Goal: Information Seeking & Learning: Check status

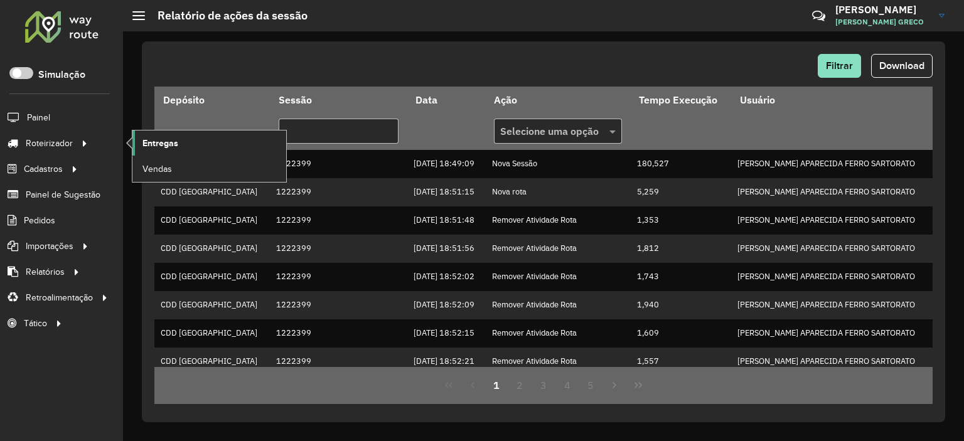
scroll to position [314, 0]
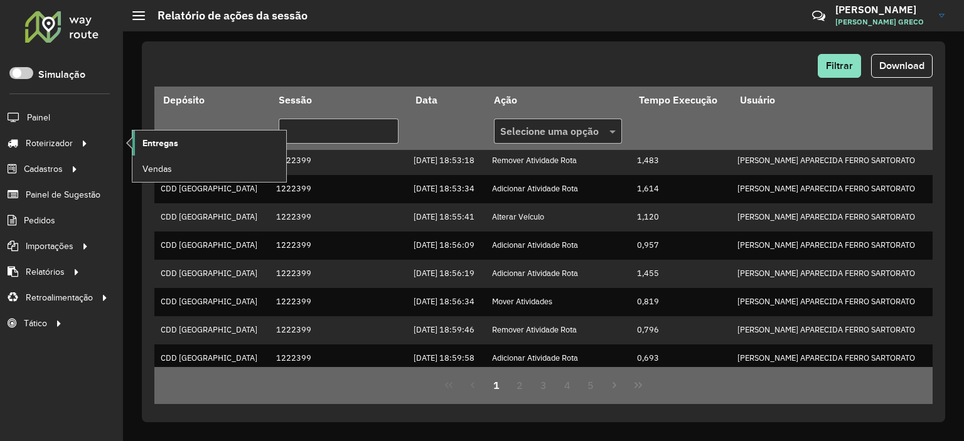
click at [154, 143] on span "Entregas" at bounding box center [160, 143] width 36 height 13
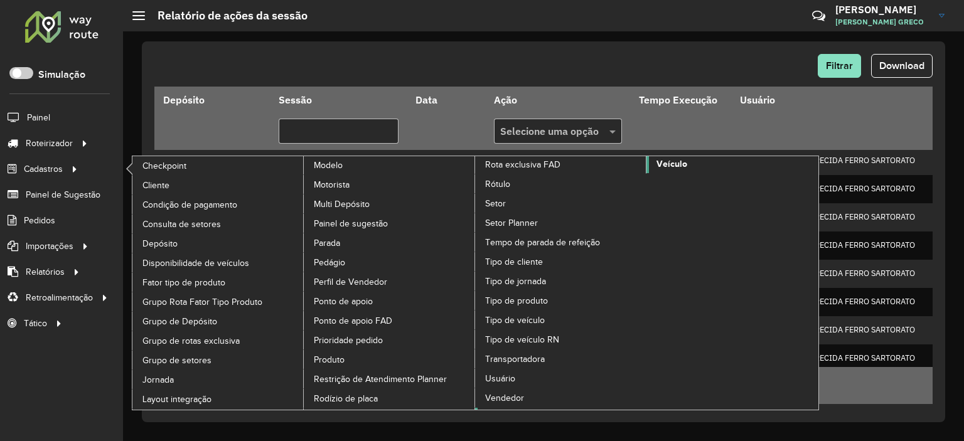
click at [663, 163] on span "Veículo" at bounding box center [671, 164] width 31 height 13
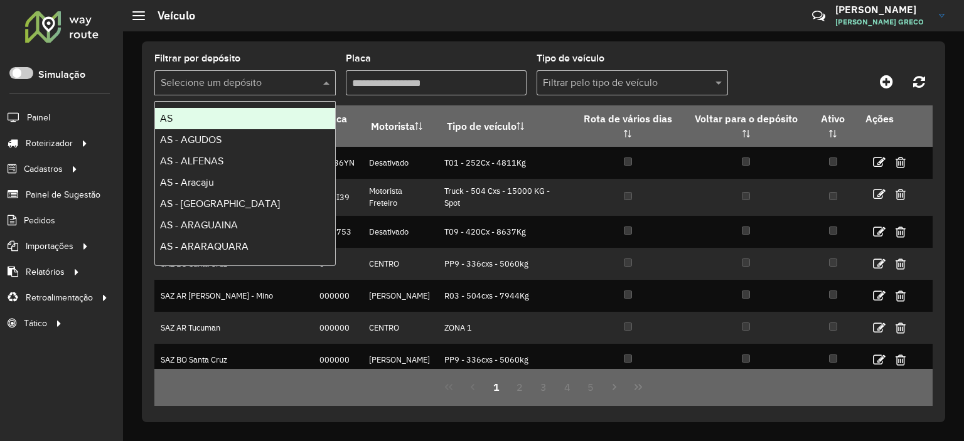
click at [287, 85] on input "text" at bounding box center [233, 83] width 144 height 15
click at [248, 80] on input "text" at bounding box center [233, 83] width 144 height 15
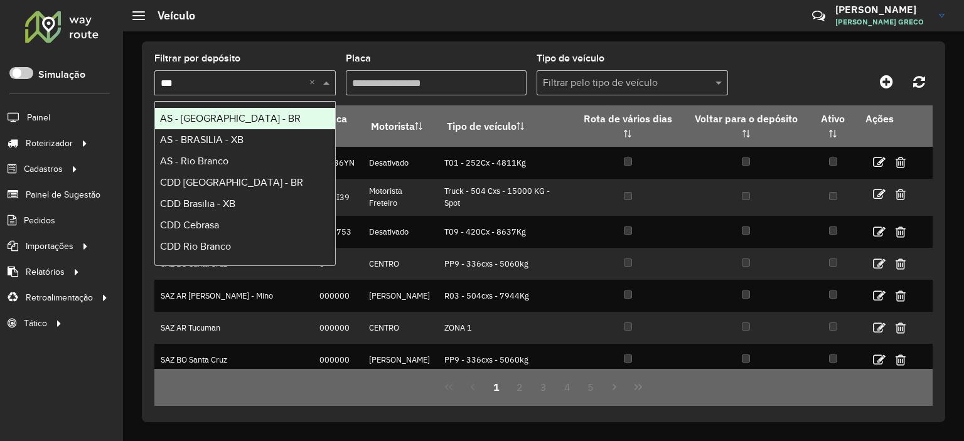
type input "****"
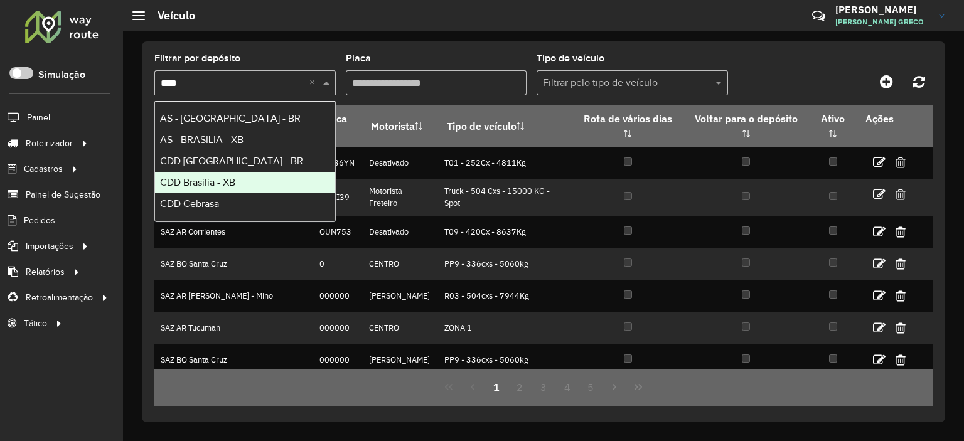
click at [174, 186] on span "CDD Brasilia - XB" at bounding box center [197, 182] width 75 height 11
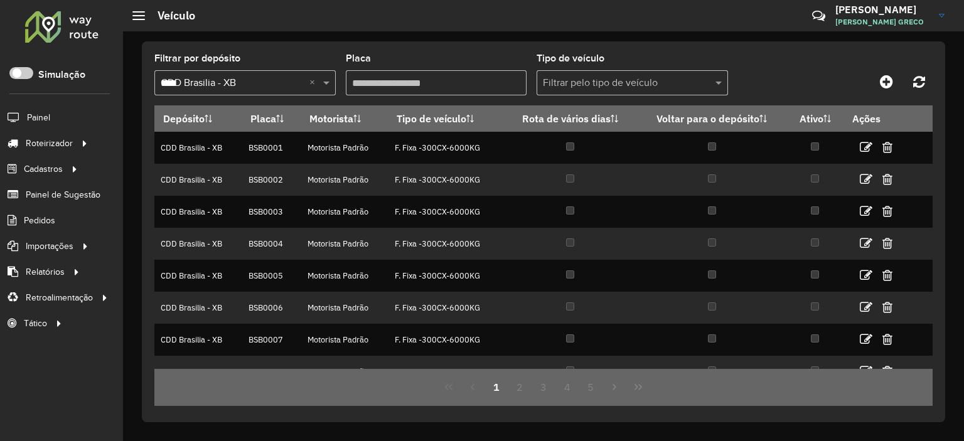
click at [479, 87] on input "Placa" at bounding box center [436, 82] width 181 height 25
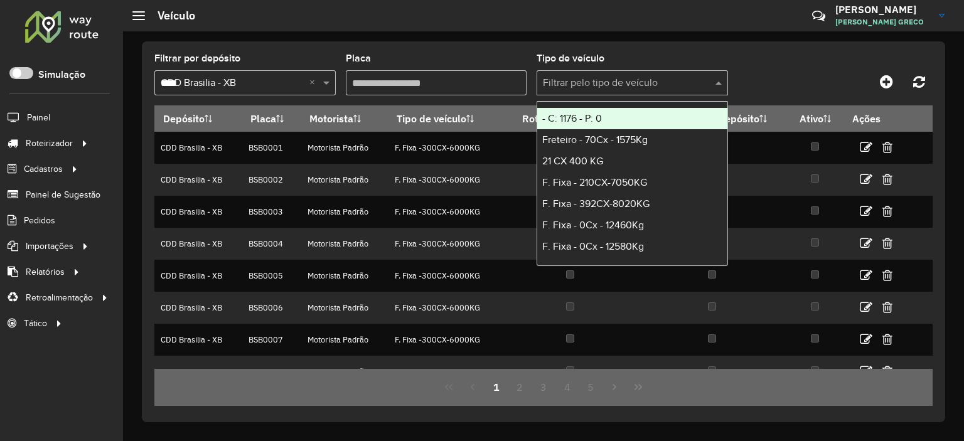
click at [618, 71] on div "Filtrar pelo tipo de veículo" at bounding box center [632, 82] width 191 height 25
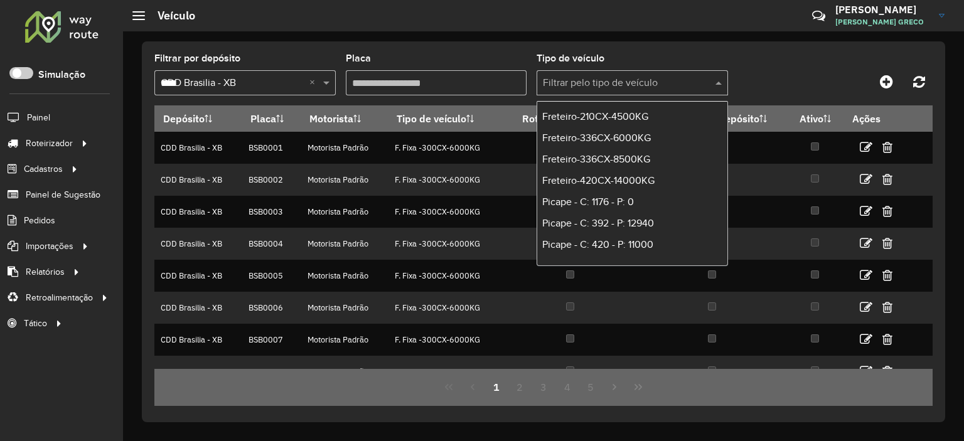
scroll to position [3135, 0]
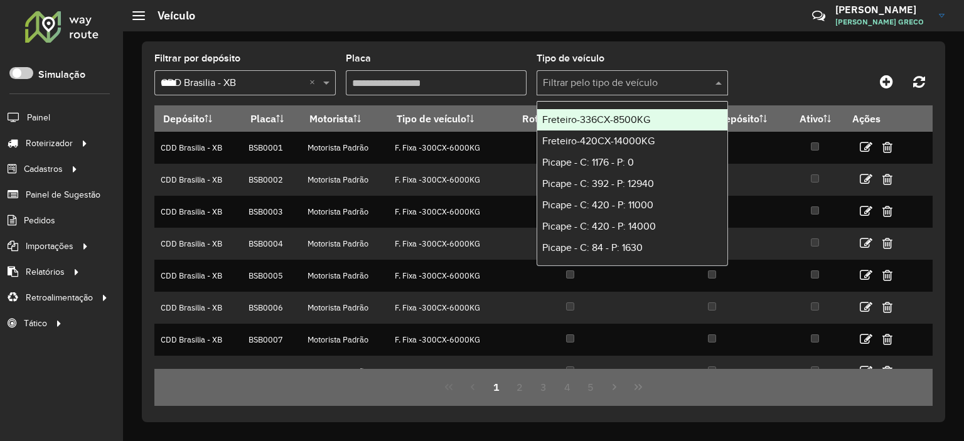
click at [493, 21] on hb-header "Veículo Críticas? Dúvidas? Elogios? Sugestões? Entre em contato conosco! BRUNO …" at bounding box center [543, 15] width 841 height 31
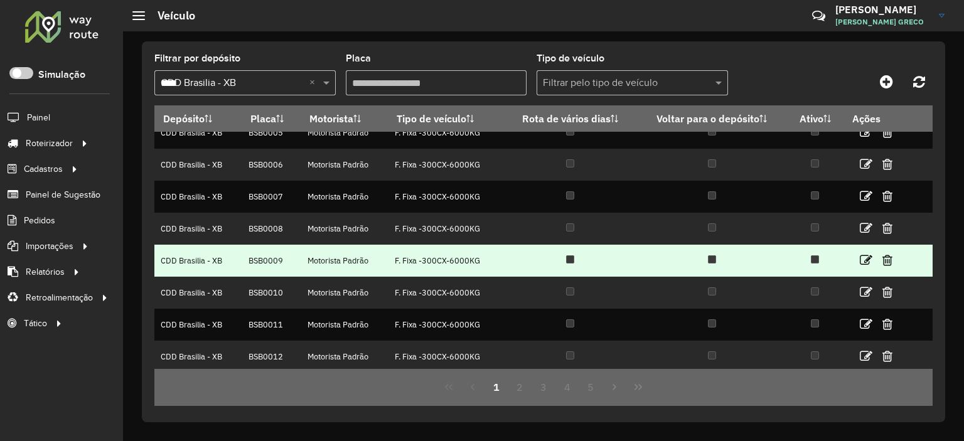
scroll to position [145, 0]
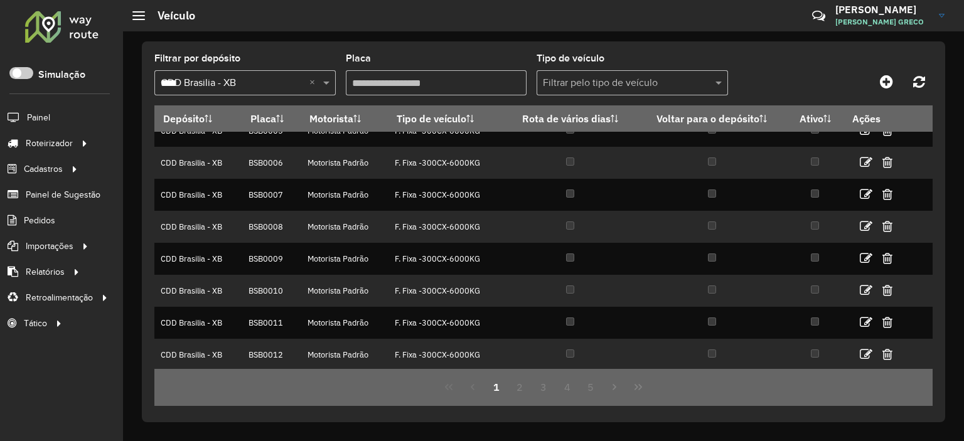
click at [420, 77] on input "Placa" at bounding box center [436, 82] width 181 height 25
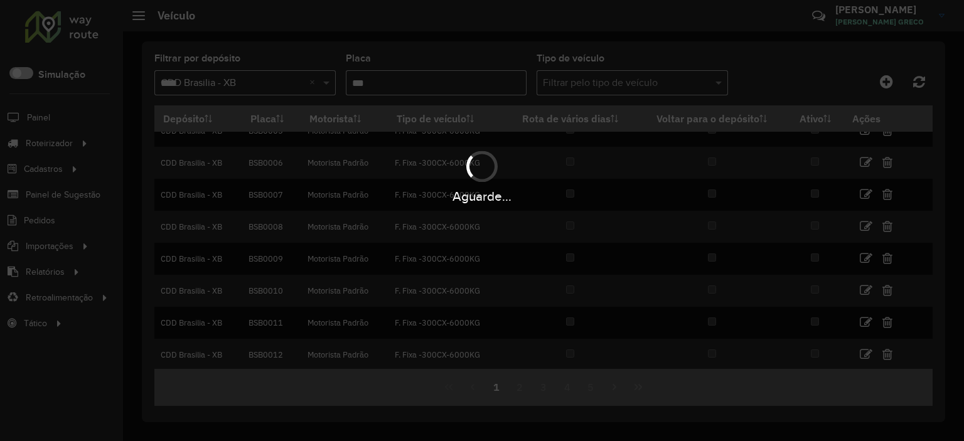
scroll to position [0, 0]
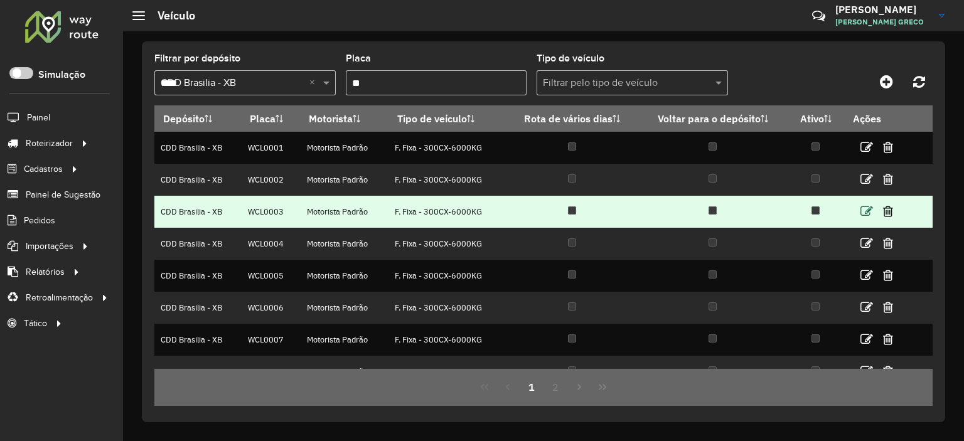
type input "**"
click at [863, 208] on icon at bounding box center [866, 211] width 13 height 13
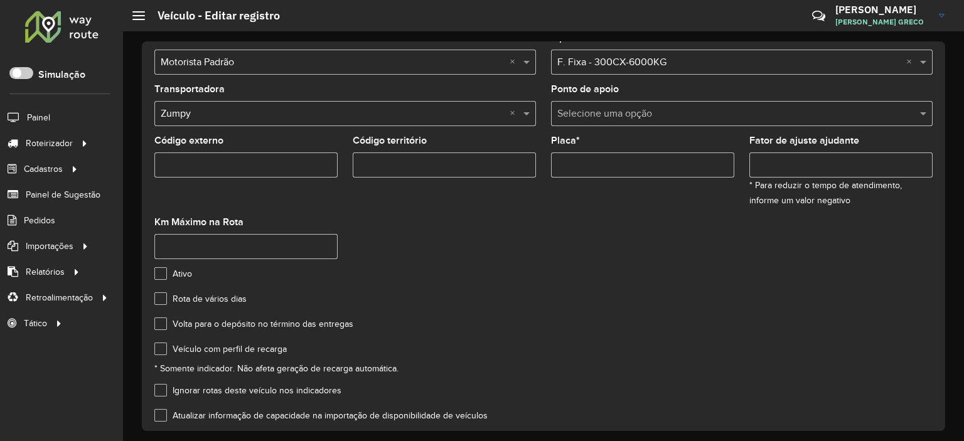
scroll to position [156, 0]
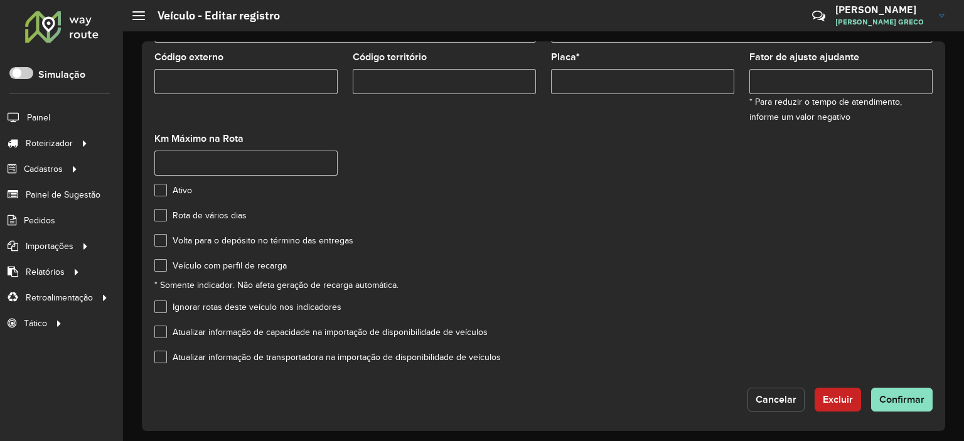
click at [778, 388] on button "Cancelar" at bounding box center [775, 400] width 57 height 24
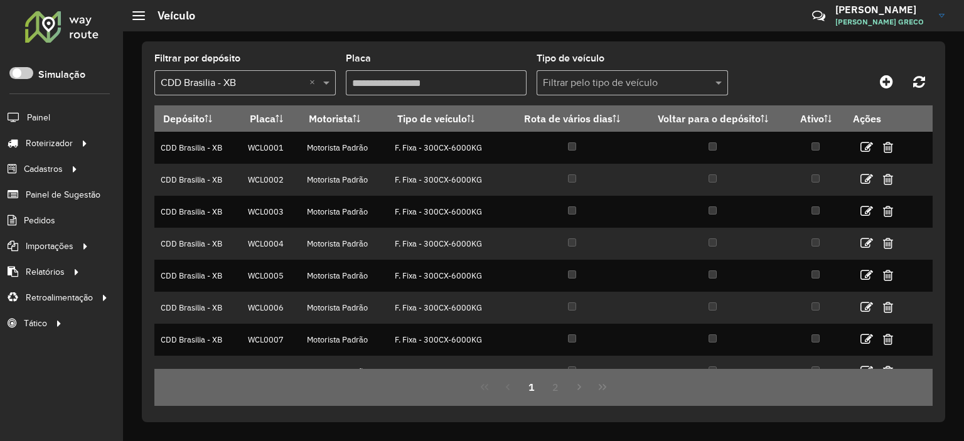
drag, startPoint x: 424, startPoint y: 83, endPoint x: 286, endPoint y: 97, distance: 139.4
click at [286, 97] on formly-group "Filtrar por depósito Selecione um depósito × CDD Brasilia - XB × Placa Tipo de …" at bounding box center [441, 79] width 574 height 51
type input "**"
click at [563, 388] on button "4" at bounding box center [567, 387] width 24 height 24
click at [591, 388] on button "6" at bounding box center [591, 387] width 24 height 24
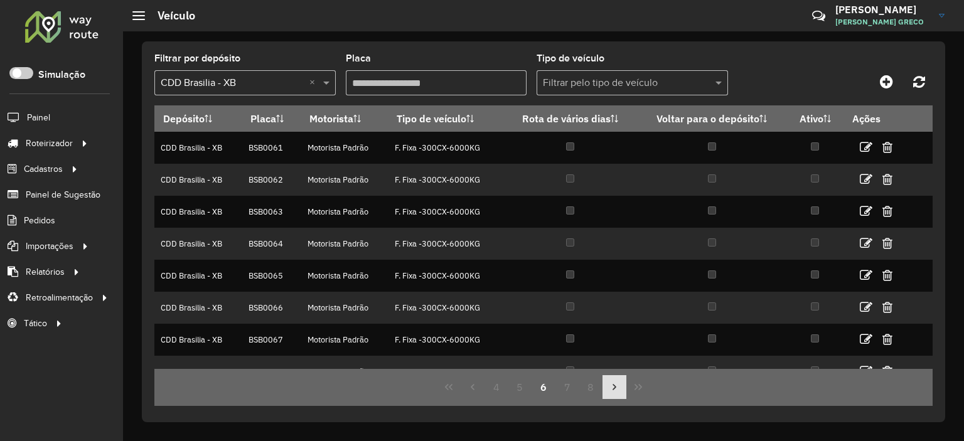
click at [612, 391] on icon "Next Page" at bounding box center [614, 387] width 10 height 10
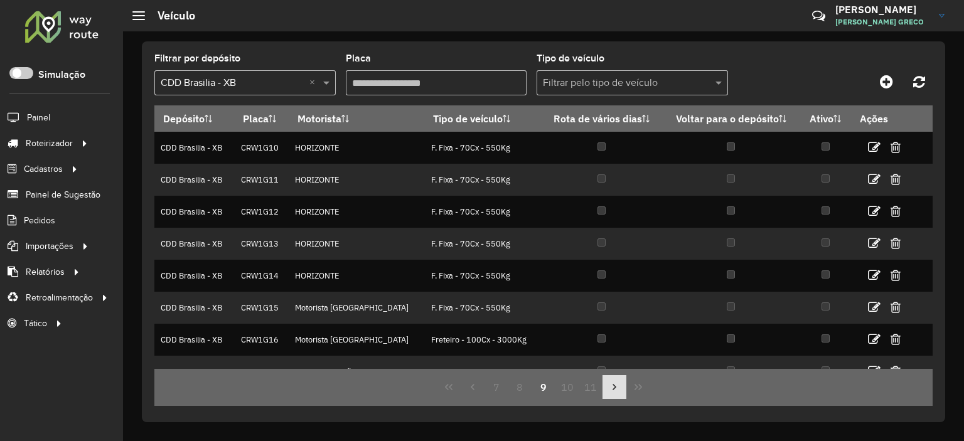
click at [612, 391] on icon "Next Page" at bounding box center [614, 387] width 10 height 10
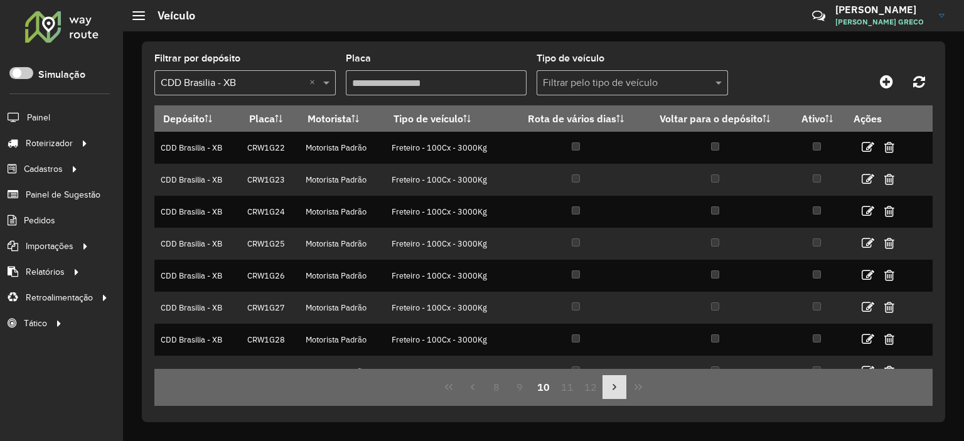
click at [612, 391] on icon "Next Page" at bounding box center [614, 387] width 10 height 10
click at [466, 390] on button "Previous Page" at bounding box center [473, 387] width 24 height 24
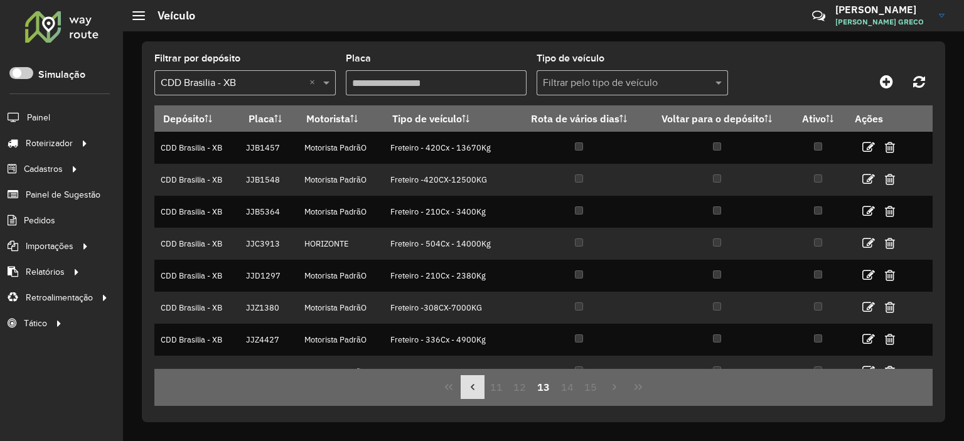
click at [466, 388] on button "Previous Page" at bounding box center [473, 387] width 24 height 24
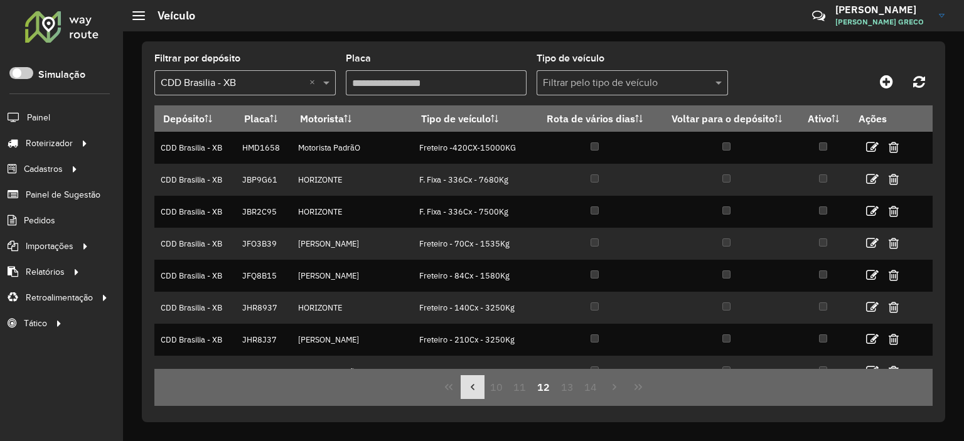
click at [466, 386] on button "Previous Page" at bounding box center [473, 387] width 24 height 24
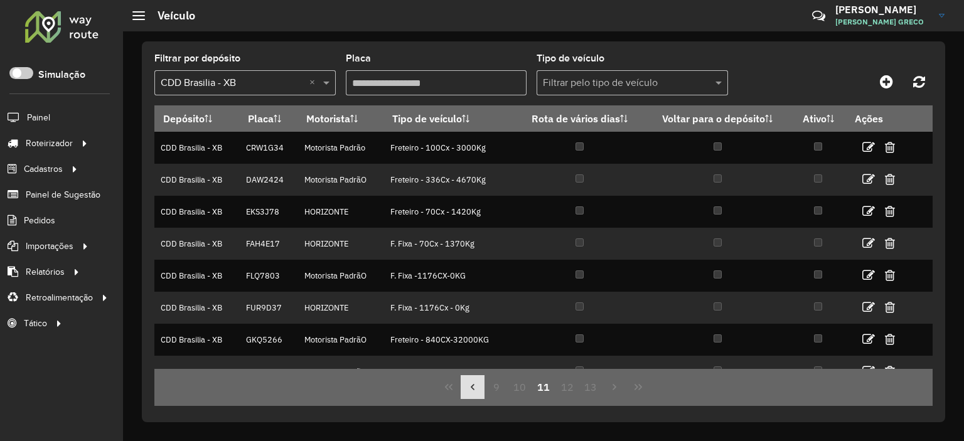
click at [466, 386] on button "Previous Page" at bounding box center [473, 387] width 24 height 24
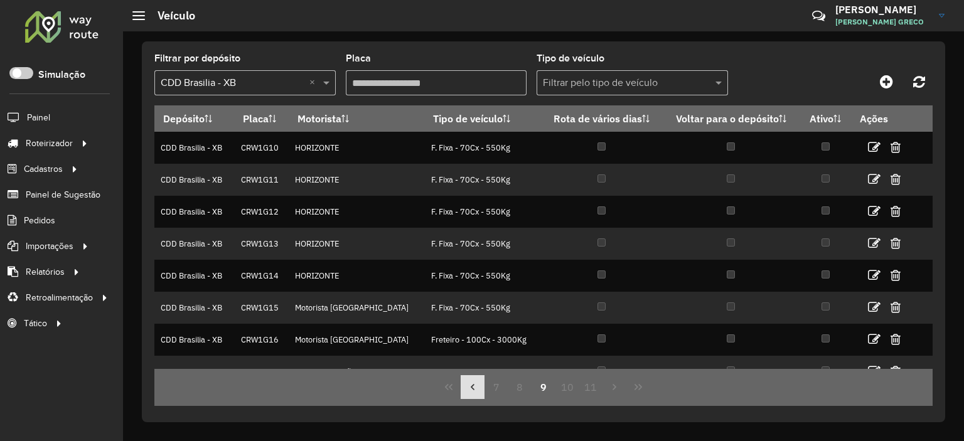
click at [466, 386] on button "Previous Page" at bounding box center [473, 387] width 24 height 24
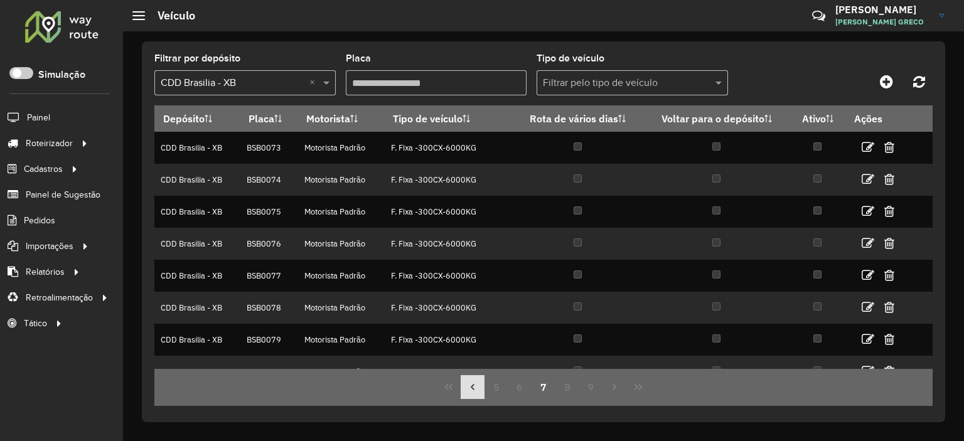
click at [466, 386] on button "Previous Page" at bounding box center [473, 387] width 24 height 24
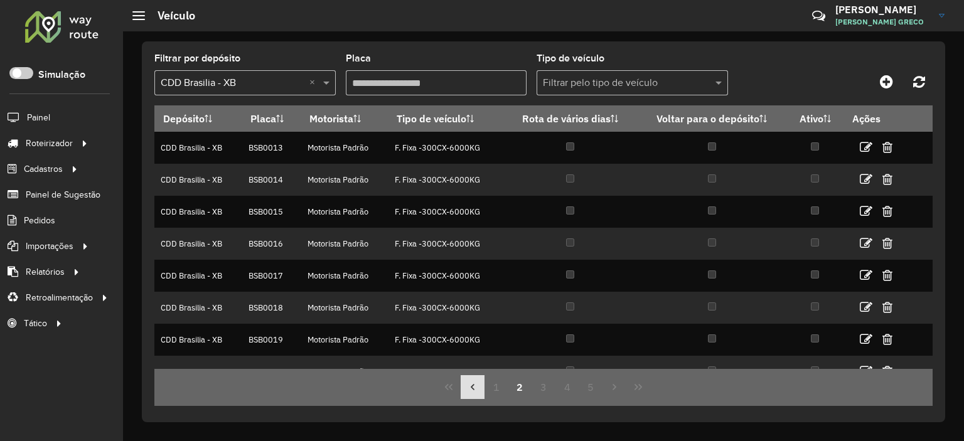
click at [466, 386] on button "Previous Page" at bounding box center [473, 387] width 24 height 24
click at [466, 386] on div "1 2 3 4 5" at bounding box center [543, 387] width 778 height 37
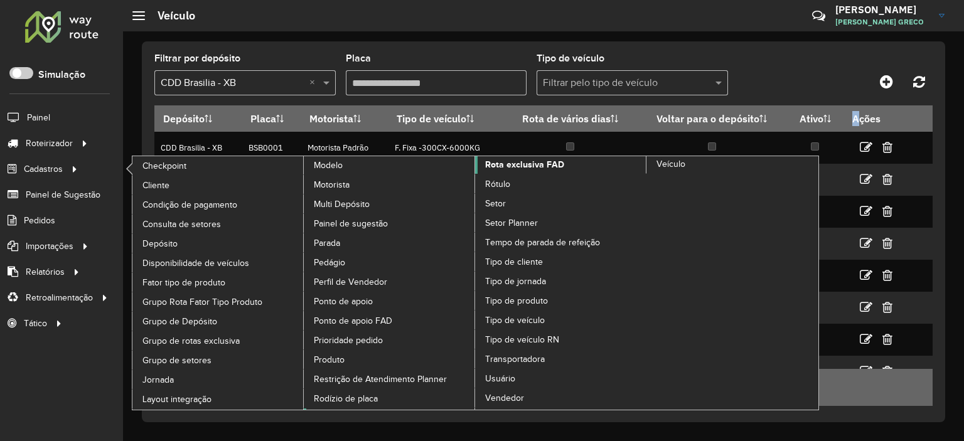
click at [501, 163] on span "Rota exclusiva FAD" at bounding box center [524, 164] width 79 height 13
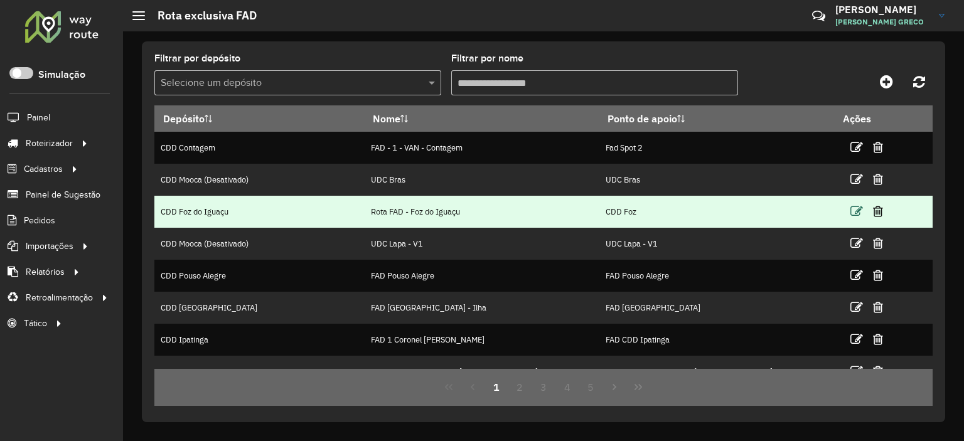
click at [850, 211] on icon at bounding box center [856, 211] width 13 height 13
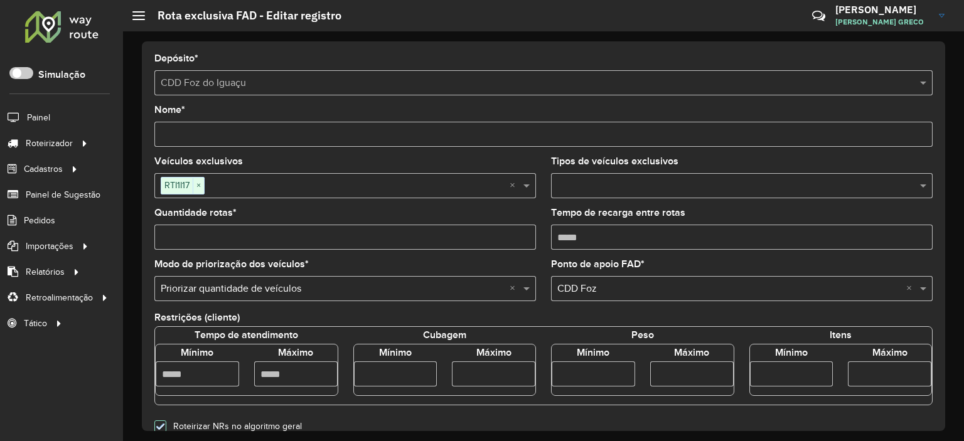
click at [45, 31] on div at bounding box center [62, 26] width 76 height 33
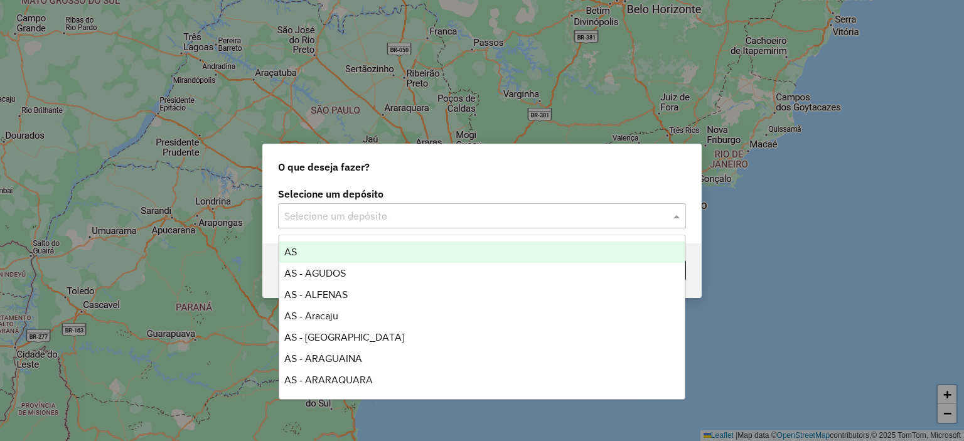
click at [338, 209] on input "text" at bounding box center [469, 216] width 370 height 15
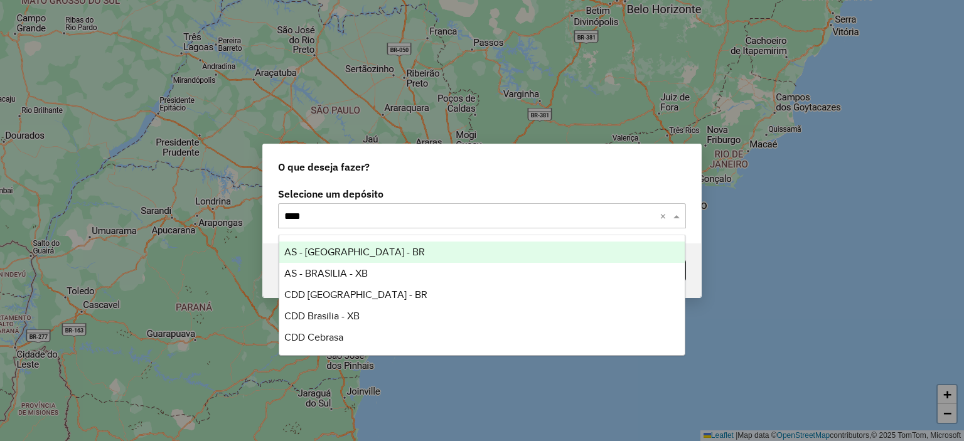
type input "*****"
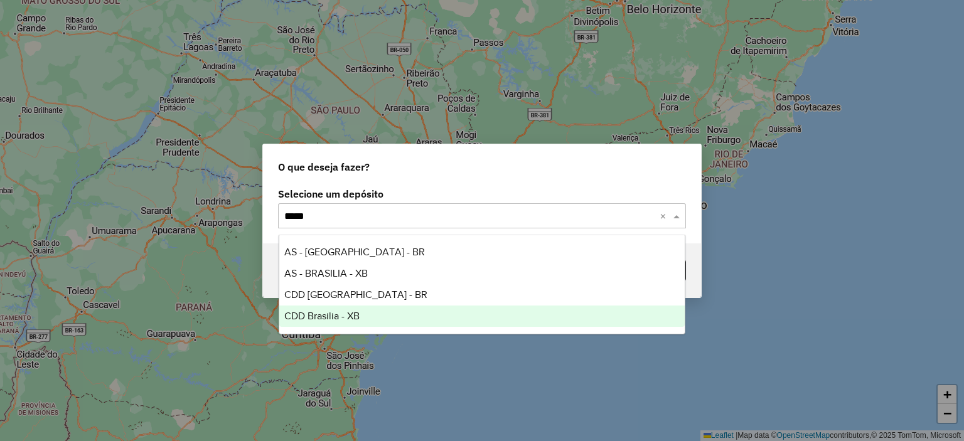
click at [356, 318] on span "CDD Brasilia - XB" at bounding box center [321, 316] width 75 height 11
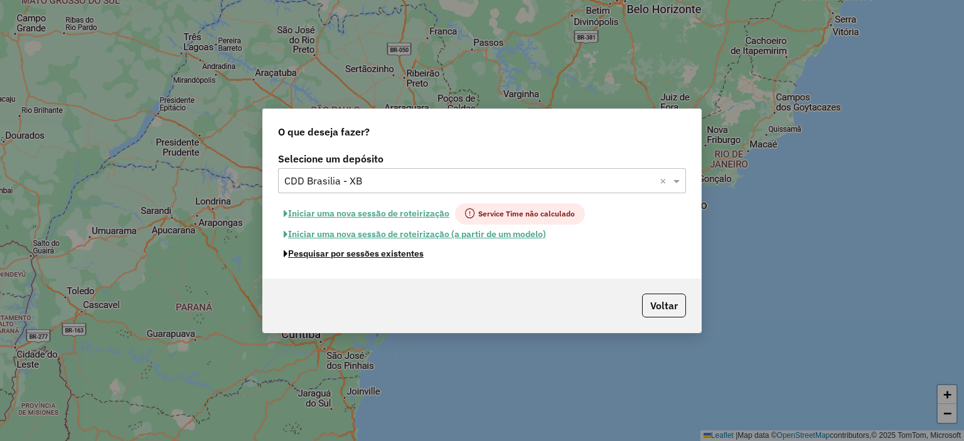
click at [374, 255] on button "Pesquisar por sessões existentes" at bounding box center [353, 253] width 151 height 19
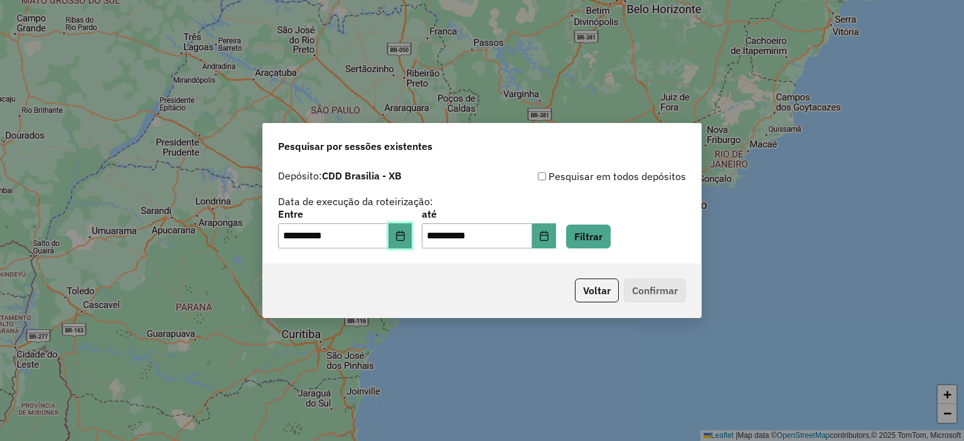
click at [401, 231] on button "Choose Date" at bounding box center [400, 235] width 24 height 25
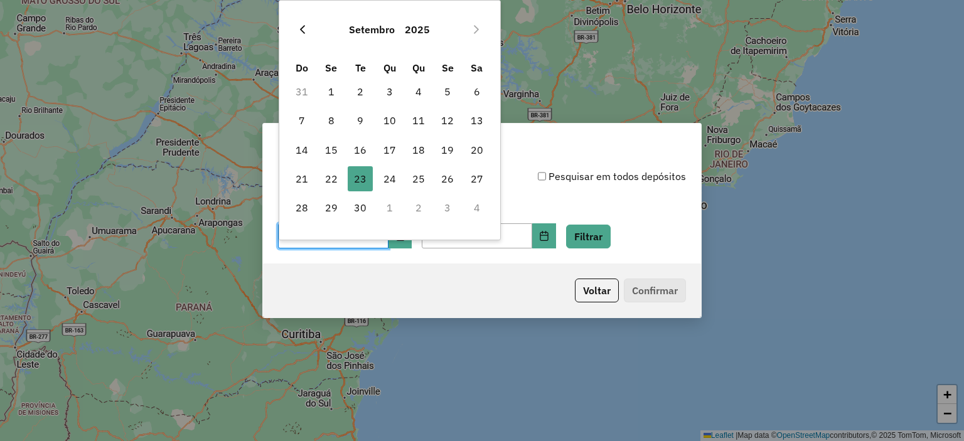
click at [298, 32] on icon "Previous Month" at bounding box center [302, 29] width 10 height 10
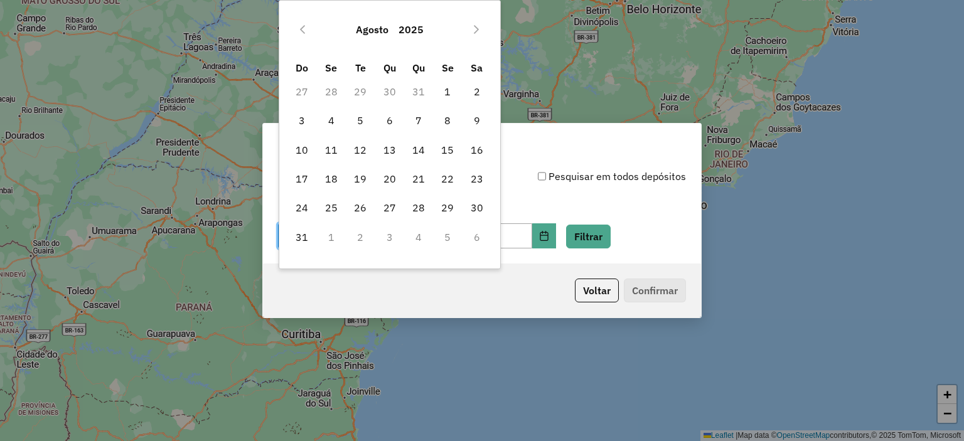
click at [298, 32] on icon "Previous Month" at bounding box center [302, 29] width 10 height 10
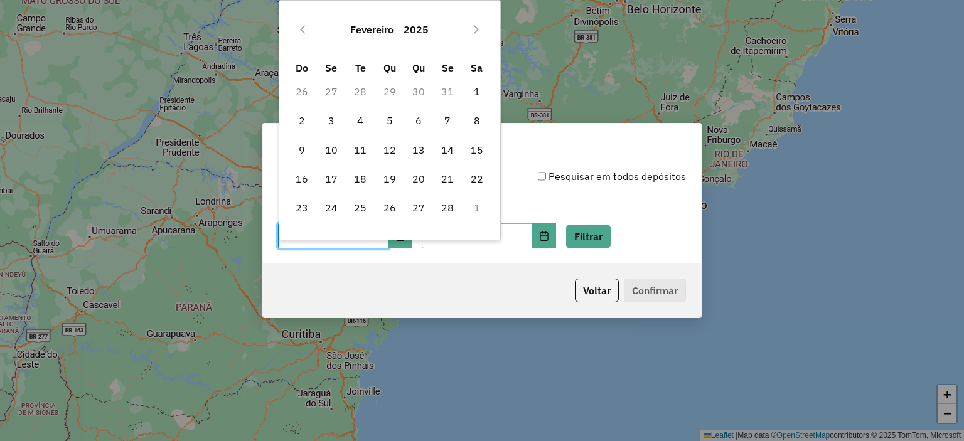
click at [298, 32] on icon "Previous Month" at bounding box center [302, 29] width 10 height 10
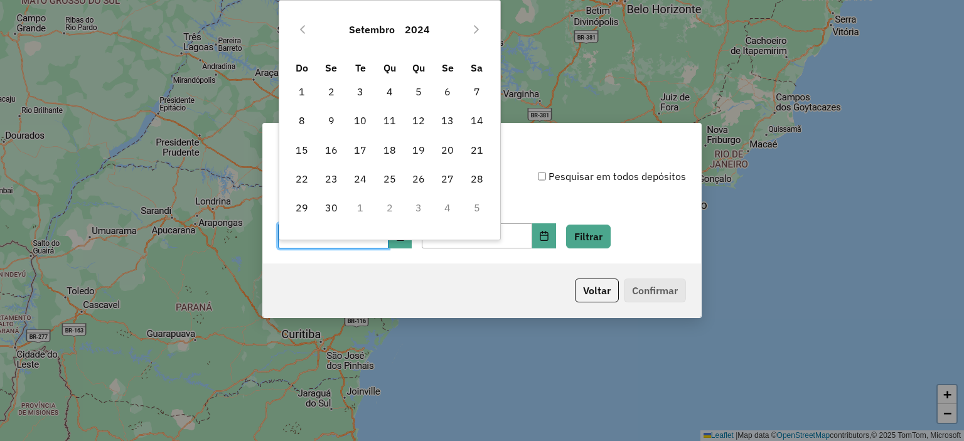
click at [298, 32] on icon "Previous Month" at bounding box center [302, 29] width 10 height 10
click at [359, 156] on span "16" at bounding box center [360, 149] width 25 height 25
type input "**********"
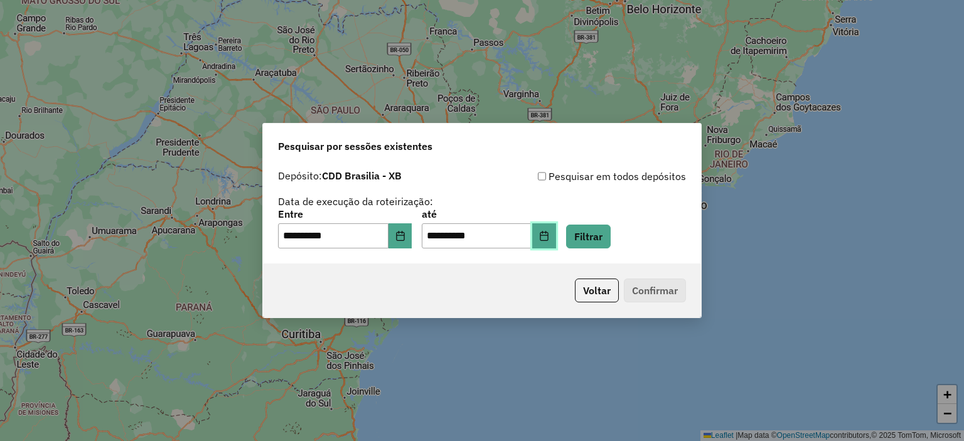
click at [556, 242] on button "Choose Date" at bounding box center [544, 235] width 24 height 25
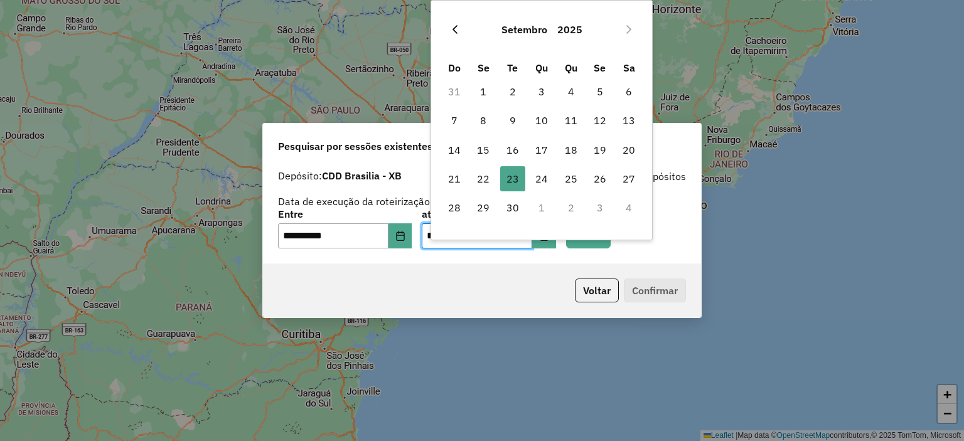
click at [450, 34] on icon "Previous Month" at bounding box center [455, 29] width 10 height 10
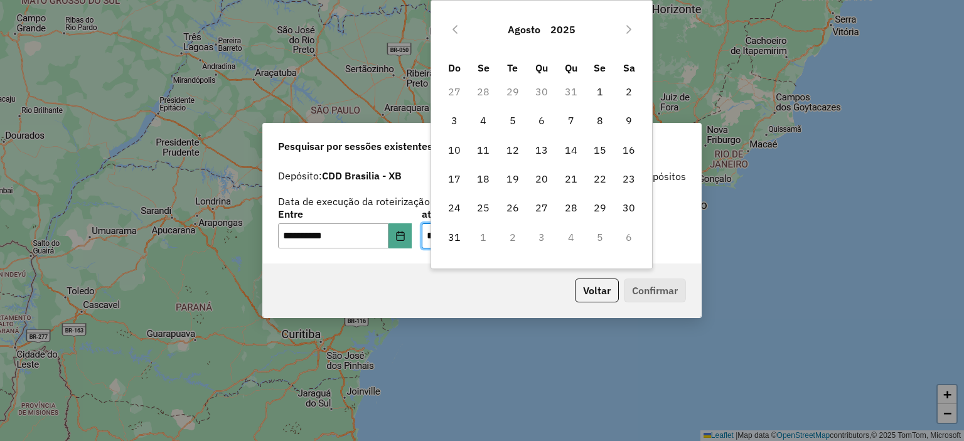
click at [451, 32] on icon "Previous Month" at bounding box center [455, 29] width 10 height 10
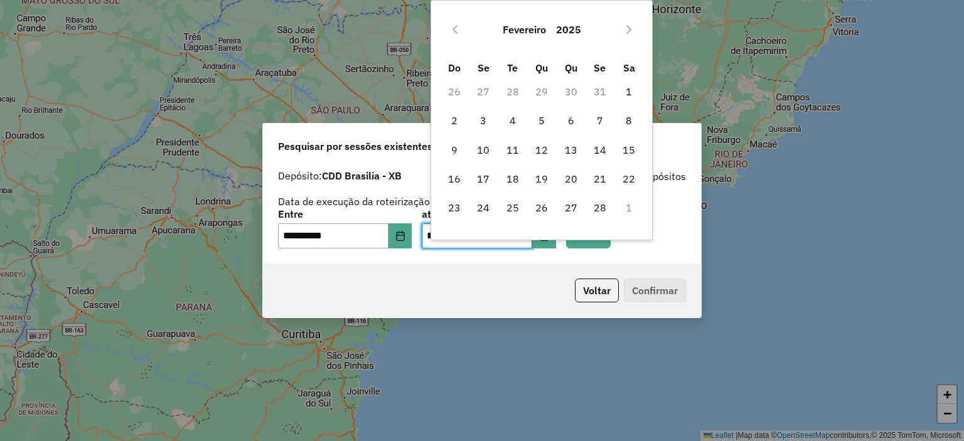
click at [451, 32] on icon "Previous Month" at bounding box center [455, 29] width 10 height 10
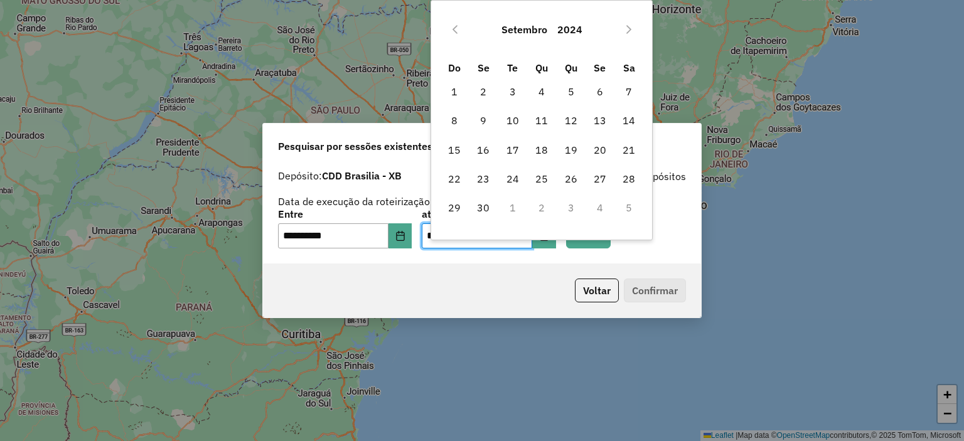
click at [451, 32] on icon "Previous Month" at bounding box center [455, 29] width 10 height 10
click at [516, 148] on span "16" at bounding box center [512, 149] width 25 height 25
type input "**********"
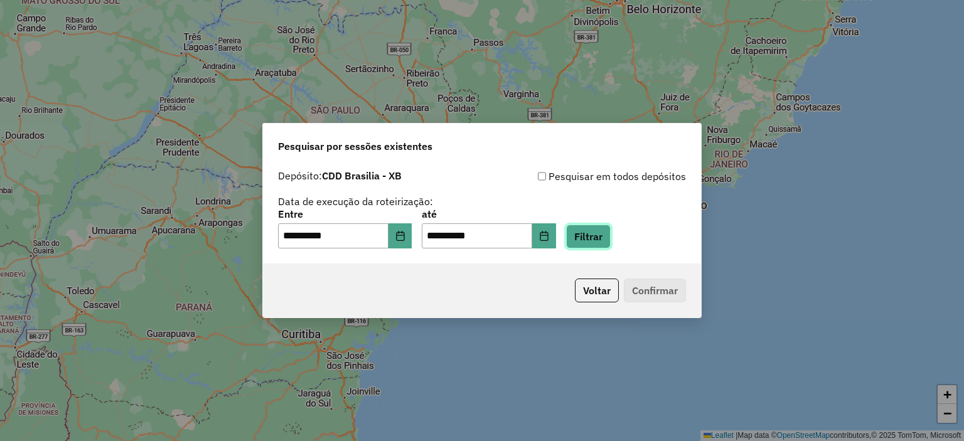
click at [602, 239] on button "Filtrar" at bounding box center [588, 237] width 45 height 24
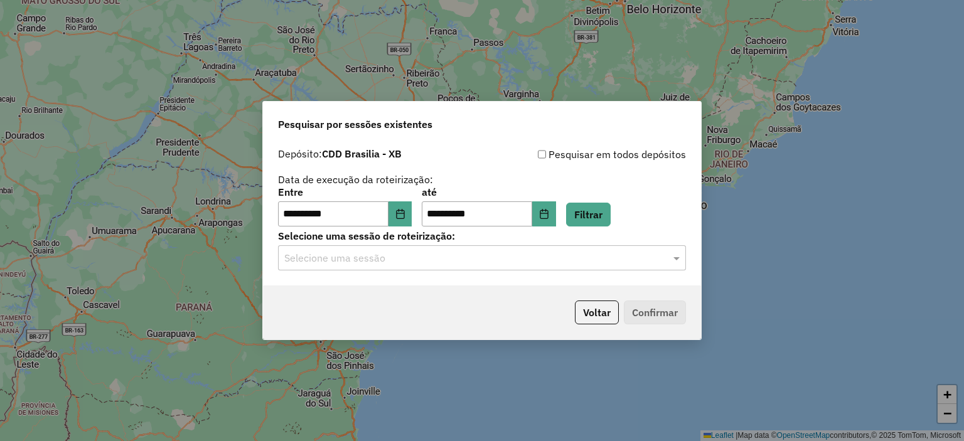
click at [492, 270] on div "**********" at bounding box center [482, 214] width 438 height 144
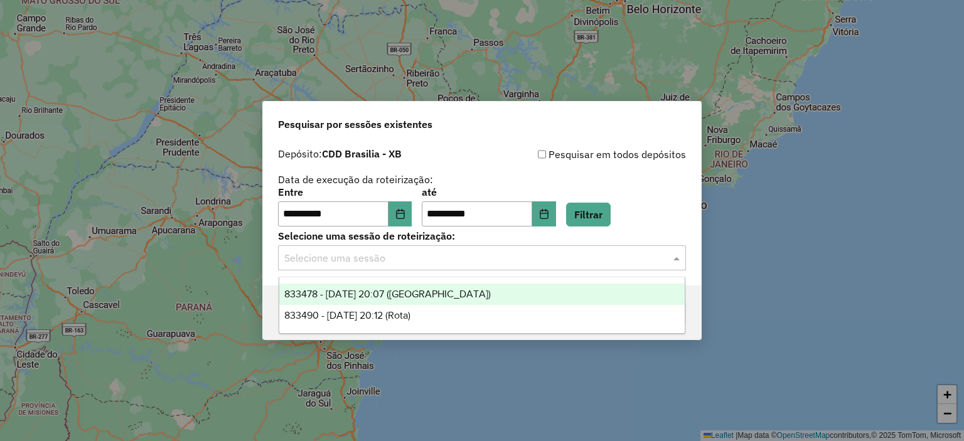
click at [486, 259] on input "text" at bounding box center [469, 258] width 370 height 15
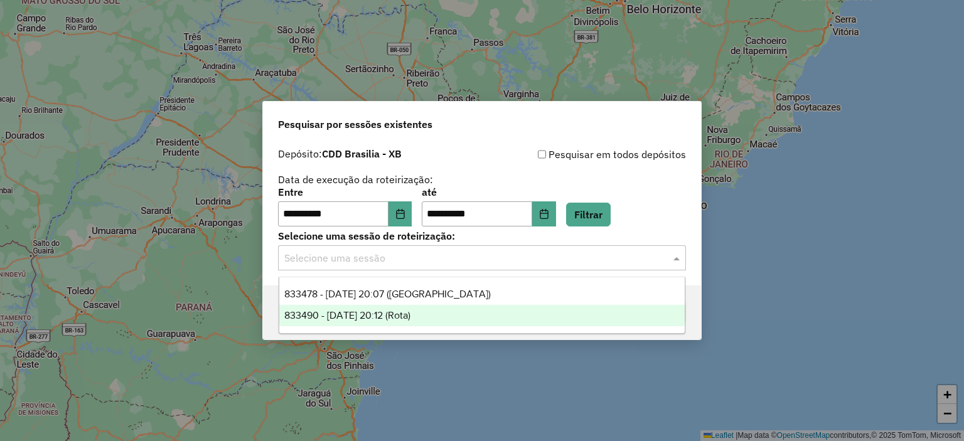
drag, startPoint x: 406, startPoint y: 316, endPoint x: 456, endPoint y: 316, distance: 50.2
click at [407, 316] on span "833490 - 16/07/2024 20:12 (Rota)" at bounding box center [347, 315] width 126 height 11
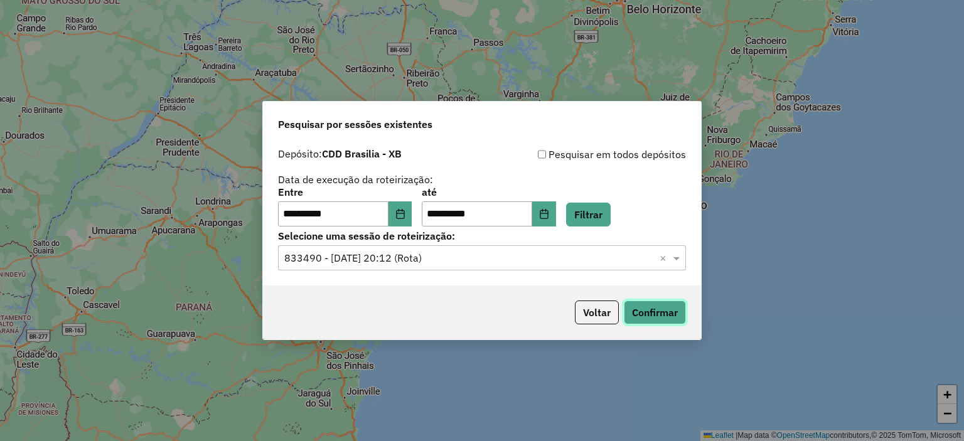
click at [661, 314] on button "Confirmar" at bounding box center [655, 313] width 62 height 24
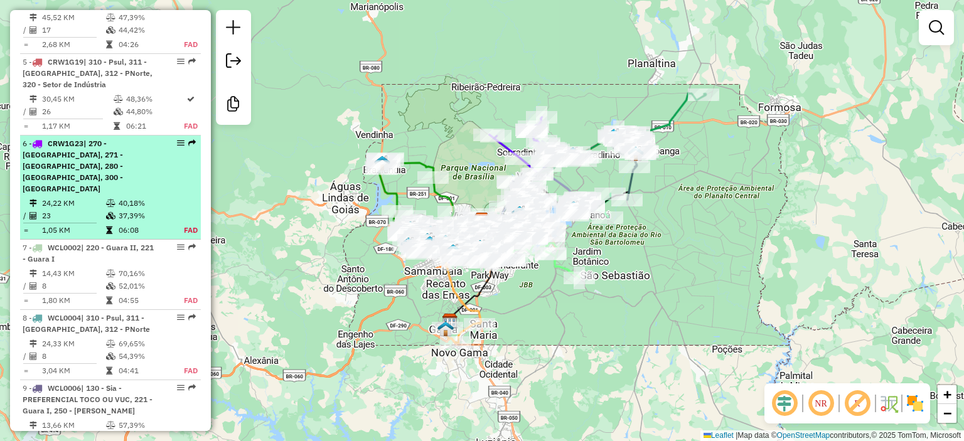
scroll to position [879, 0]
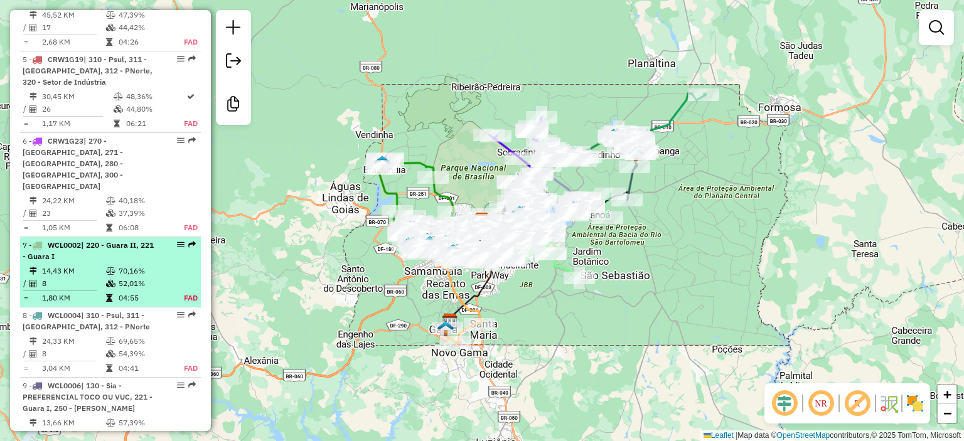
click at [98, 277] on td "8" at bounding box center [73, 283] width 64 height 13
select select "**********"
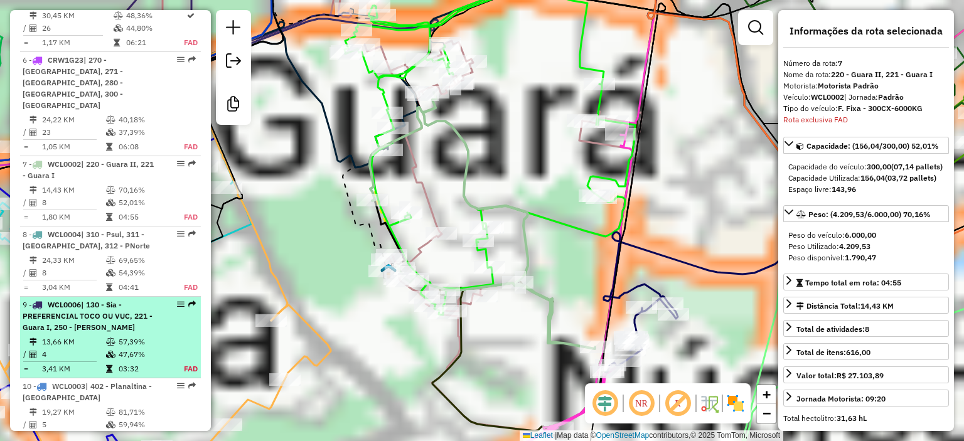
scroll to position [1059, 0]
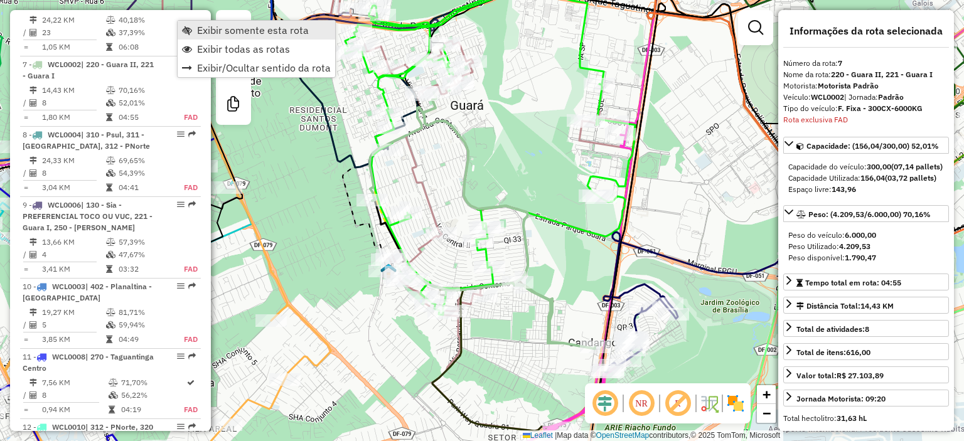
click at [188, 31] on span "Exibir somente esta rota" at bounding box center [187, 30] width 10 height 10
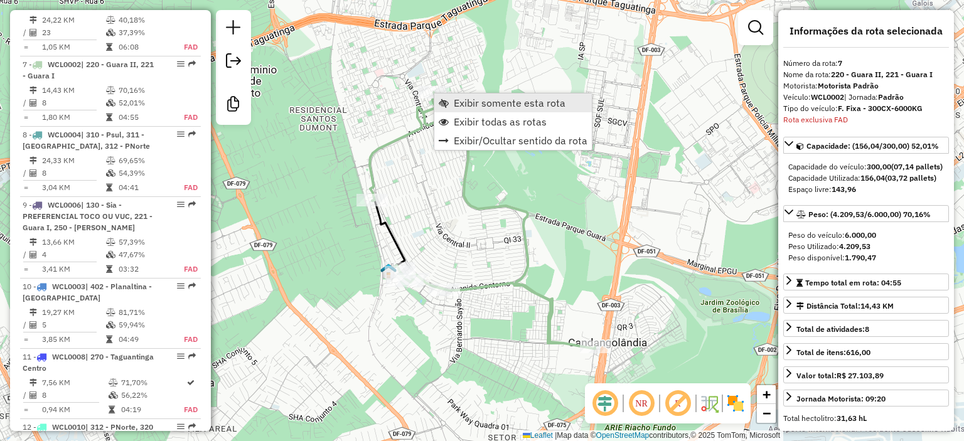
click at [469, 107] on span "Exibir somente esta rota" at bounding box center [510, 103] width 112 height 10
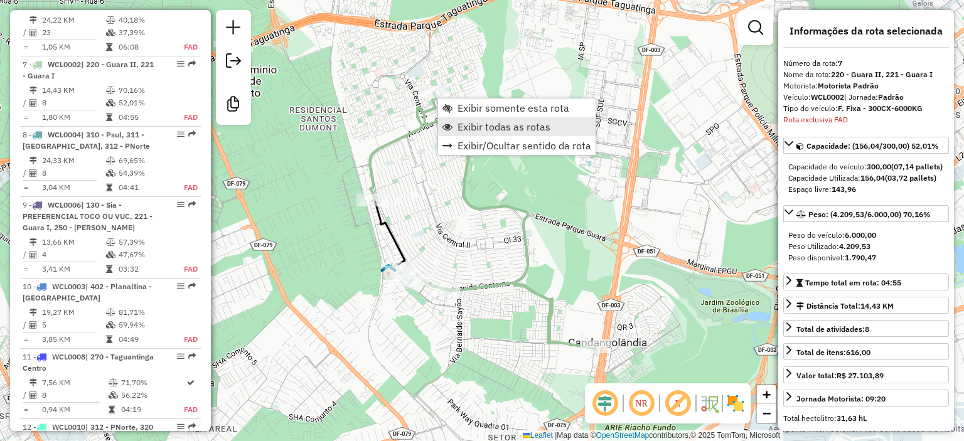
click at [454, 122] on link "Exibir todas as rotas" at bounding box center [517, 126] width 158 height 19
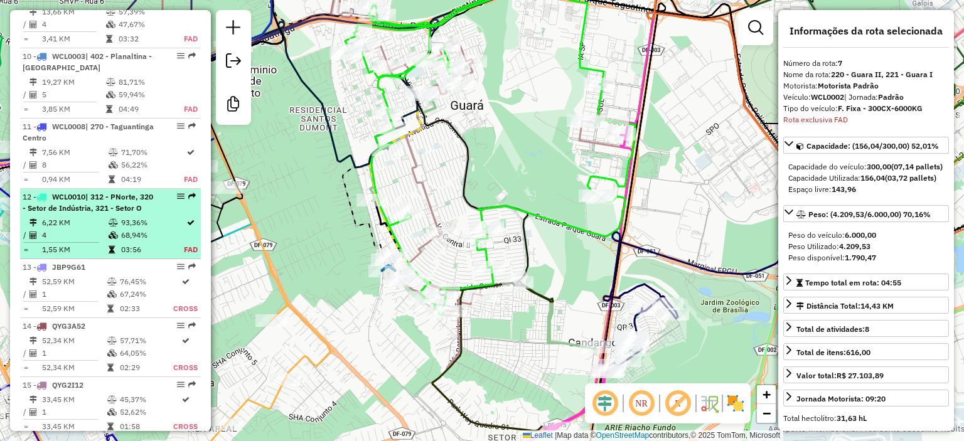
scroll to position [1310, 0]
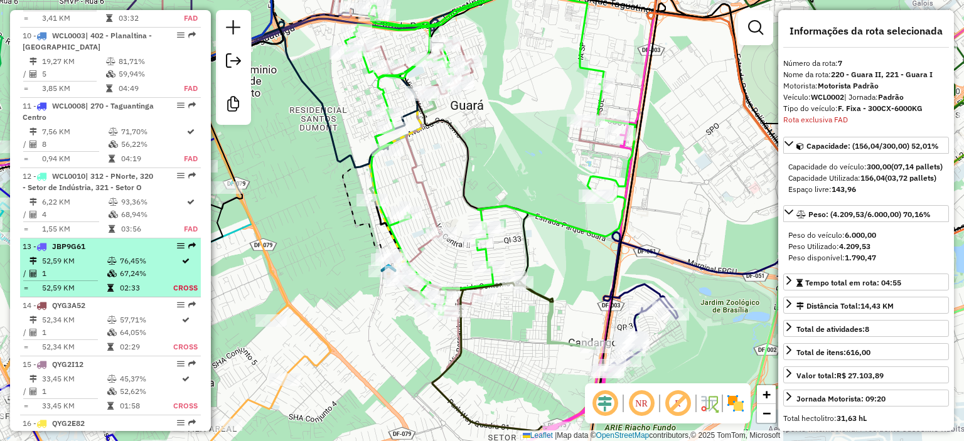
click at [152, 255] on td "76,45%" at bounding box center [145, 261] width 53 height 13
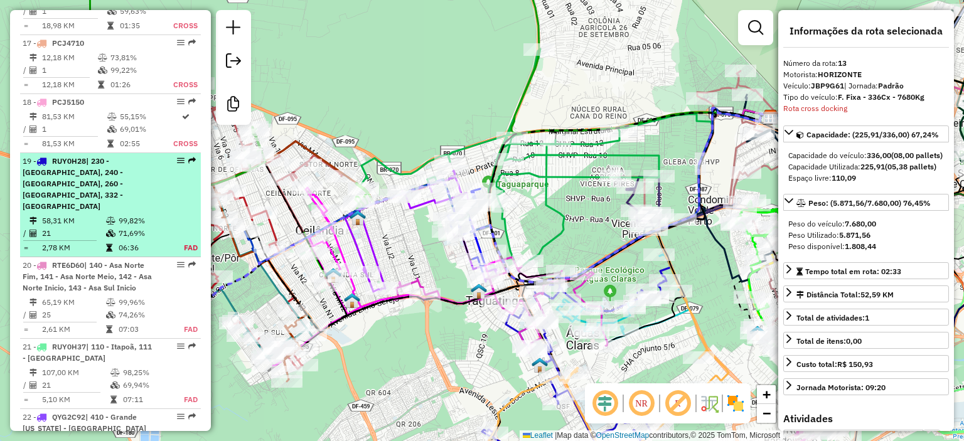
scroll to position [1687, 0]
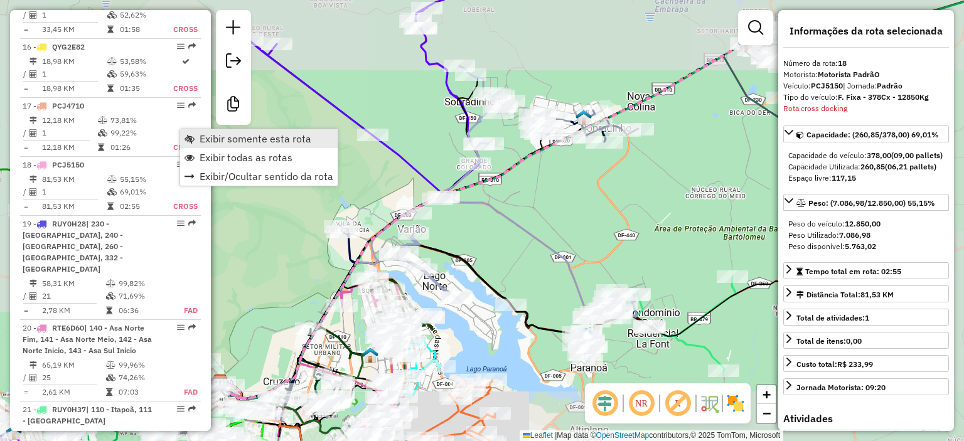
click at [188, 137] on span "Exibir somente esta rota" at bounding box center [189, 139] width 10 height 10
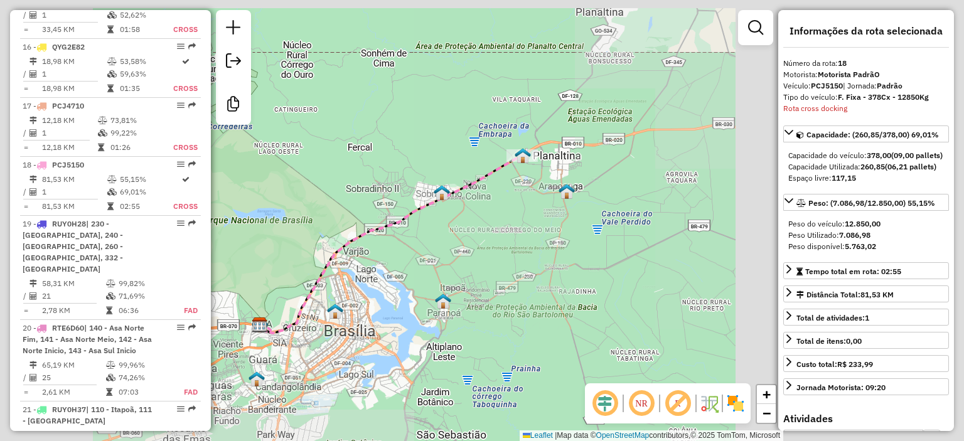
drag, startPoint x: 296, startPoint y: 261, endPoint x: 328, endPoint y: 176, distance: 90.6
click at [328, 176] on div "Janela de atendimento Grade de atendimento Capacidade Transportadoras Veículos …" at bounding box center [482, 220] width 964 height 441
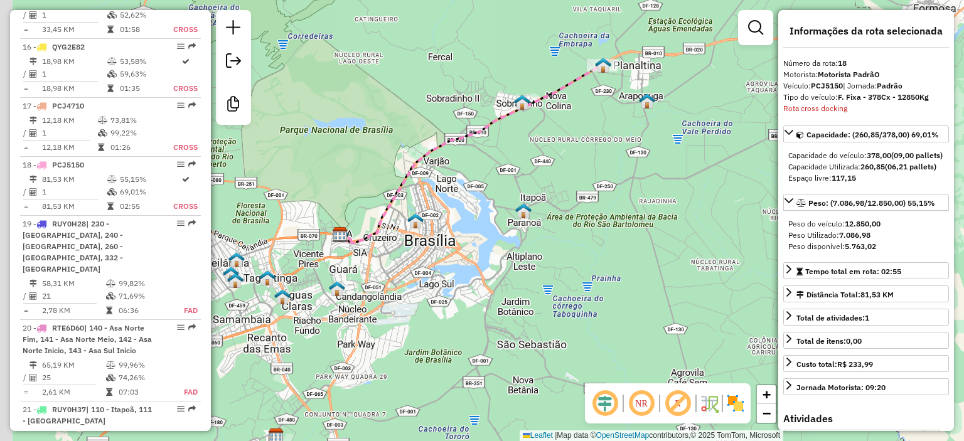
drag, startPoint x: 308, startPoint y: 270, endPoint x: 388, endPoint y: 262, distance: 80.7
click at [388, 262] on div "Janela de atendimento Grade de atendimento Capacidade Transportadoras Veículos …" at bounding box center [482, 220] width 964 height 441
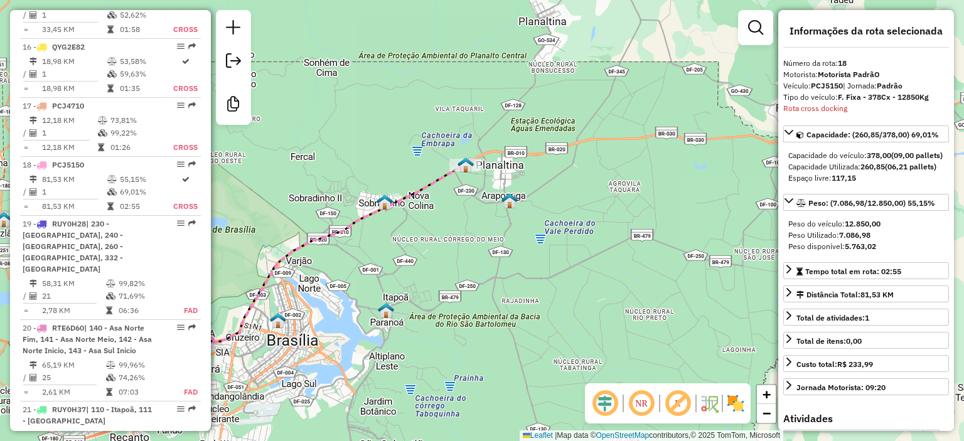
drag, startPoint x: 592, startPoint y: 201, endPoint x: 424, endPoint y: 302, distance: 196.2
click at [424, 302] on div "Janela de atendimento Grade de atendimento Capacidade Transportadoras Veículos …" at bounding box center [482, 220] width 964 height 441
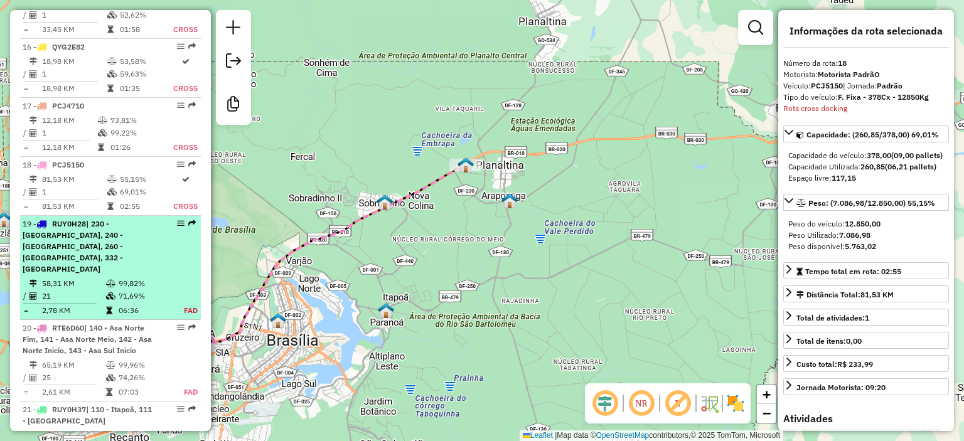
click at [166, 277] on td "99,82%" at bounding box center [144, 283] width 52 height 13
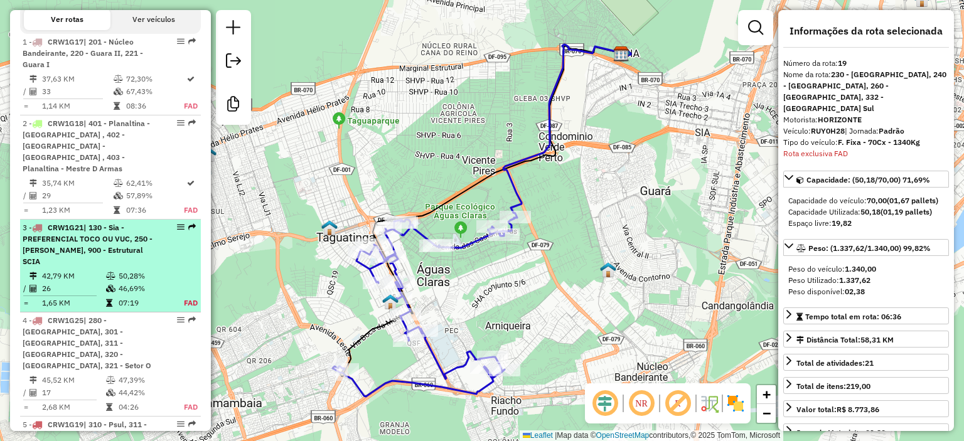
scroll to position [502, 0]
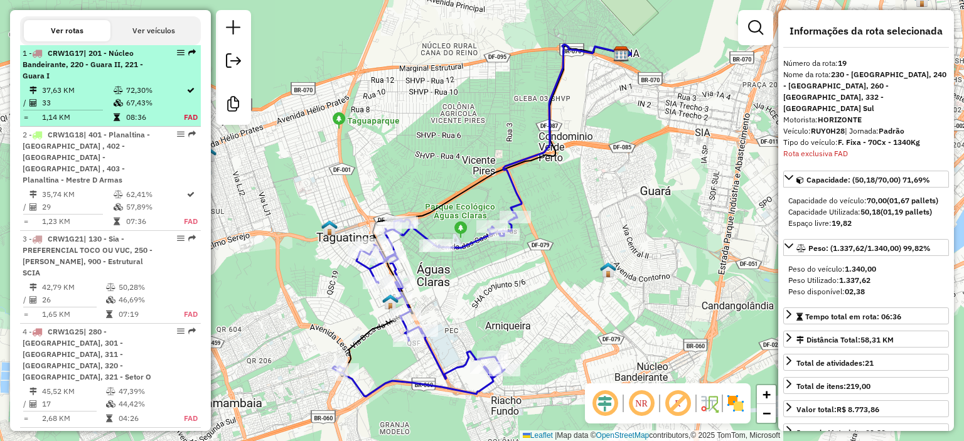
click at [75, 58] on span "| 201 - Núcleo Bandeirante, 220 - Guara II, 221 - Guara I" at bounding box center [83, 64] width 120 height 32
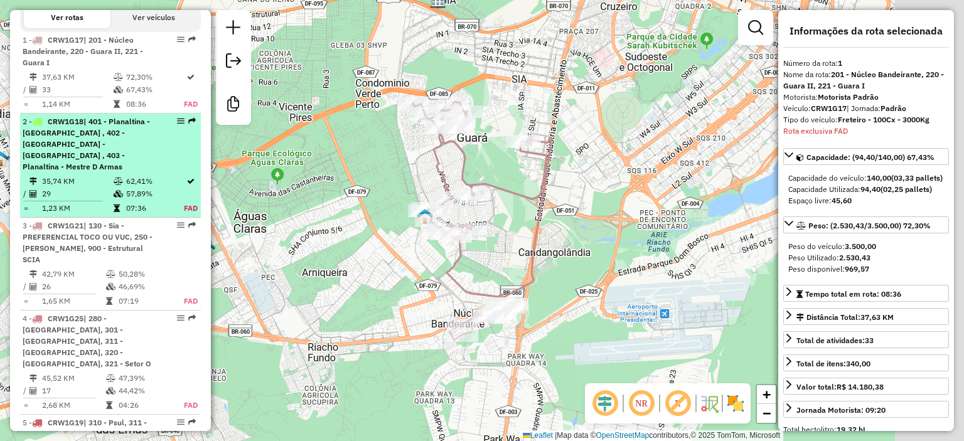
scroll to position [537, 0]
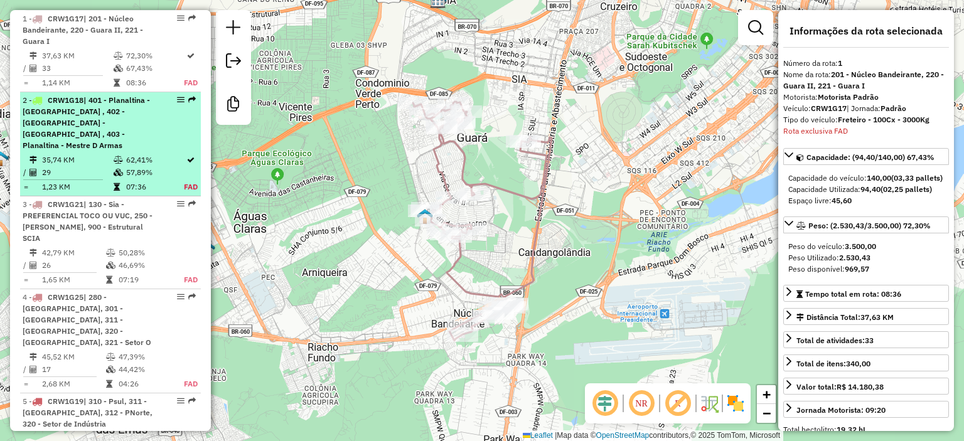
click at [108, 132] on div "2 - CRW1G18 | 401 - Planaltina - Araponga , 402 - Planaltina - Vicentina , 403 …" at bounding box center [89, 123] width 133 height 56
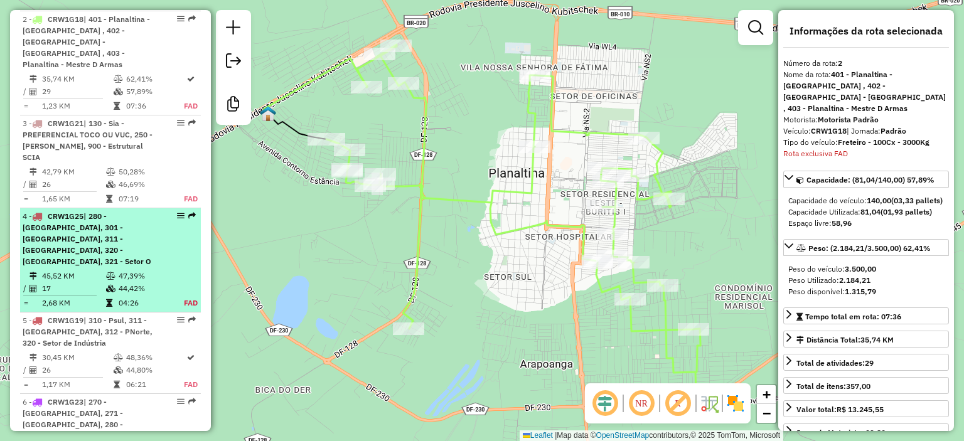
click at [122, 215] on span "| 280 - Taguatinga M Norte, 301 - Ceilândia Norte, 311 - Vila Sol Nascente, 320…" at bounding box center [87, 238] width 129 height 55
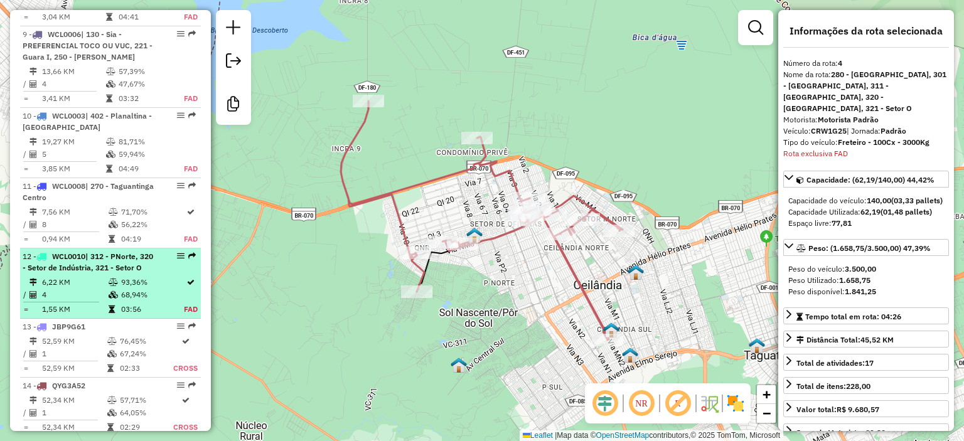
scroll to position [1232, 0]
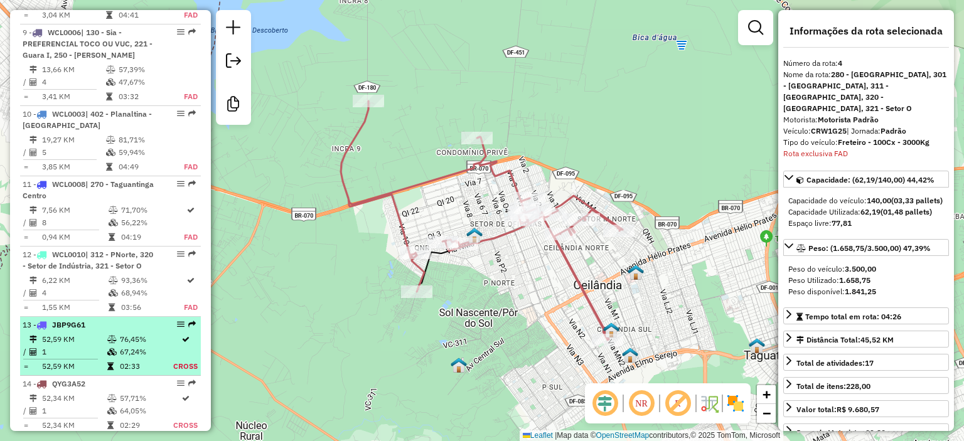
click at [127, 333] on td "76,45%" at bounding box center [145, 339] width 53 height 13
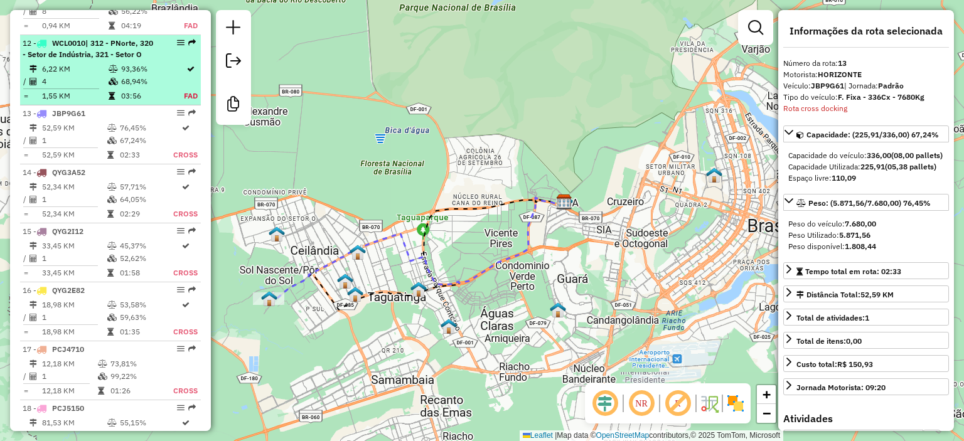
scroll to position [1483, 0]
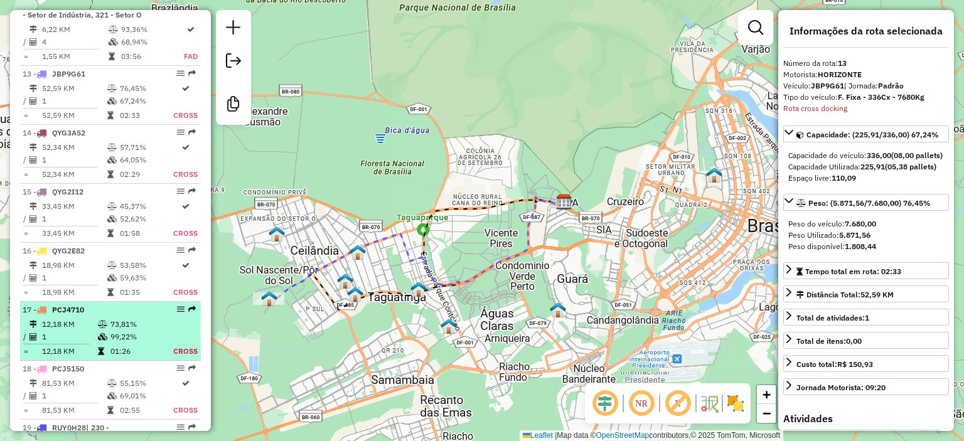
click at [105, 333] on icon at bounding box center [102, 337] width 9 height 8
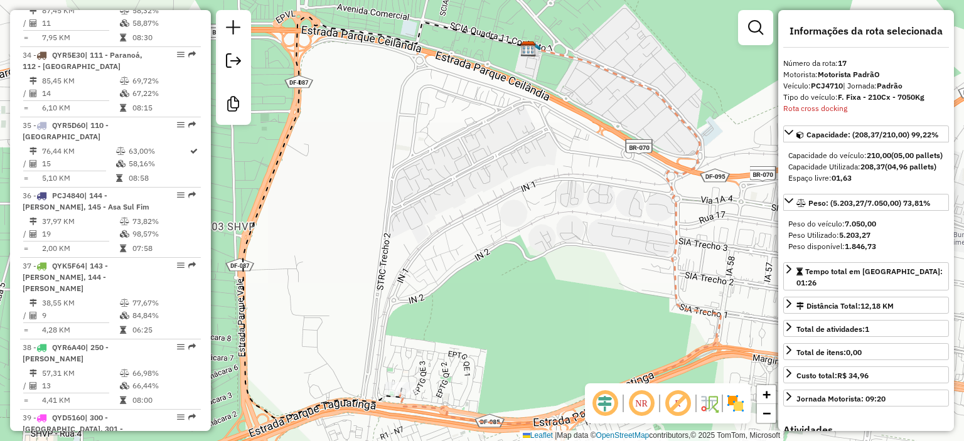
scroll to position [3428, 0]
